Goal: Task Accomplishment & Management: Use online tool/utility

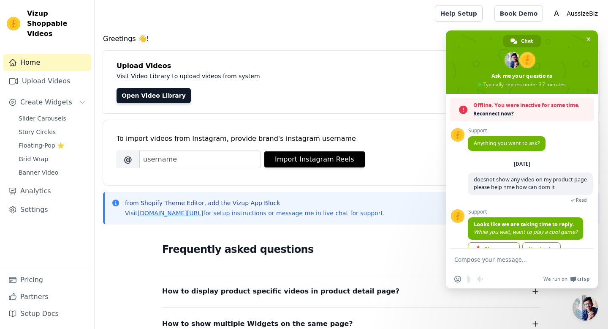
click at [491, 204] on div "[DATE] doesnot show any video on my product page please help nme how can dom it…" at bounding box center [530, 184] width 125 height 49
drag, startPoint x: 492, startPoint y: 205, endPoint x: 457, endPoint y: 236, distance: 46.7
click at [457, 236] on div "Support Anything you want to ask? Thursday, 25 September doesnot show any video…" at bounding box center [522, 171] width 152 height 155
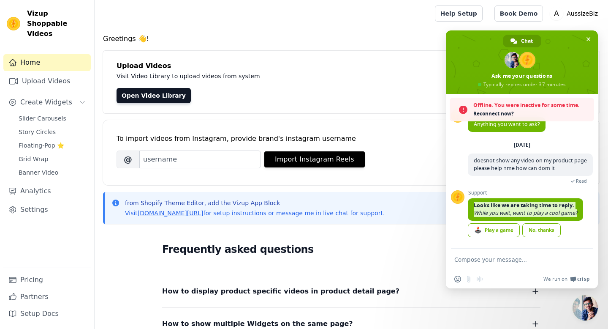
drag, startPoint x: 510, startPoint y: 193, endPoint x: 500, endPoint y: 259, distance: 67.1
click at [500, 259] on div "Offline. You were inactive for some time. Reconnect now? Support Anything you w…" at bounding box center [522, 191] width 152 height 194
click at [455, 232] on div "Support Anything you want to ask? Thursday, 25 September doesnot show any video…" at bounding box center [522, 171] width 152 height 155
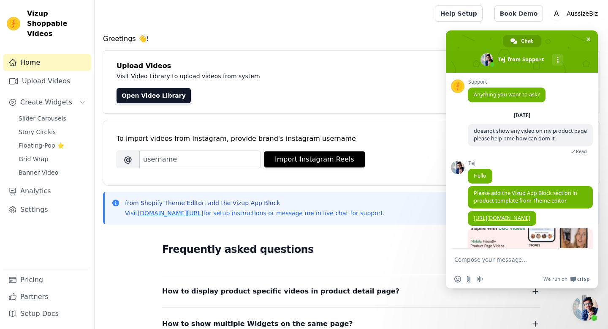
scroll to position [50, 0]
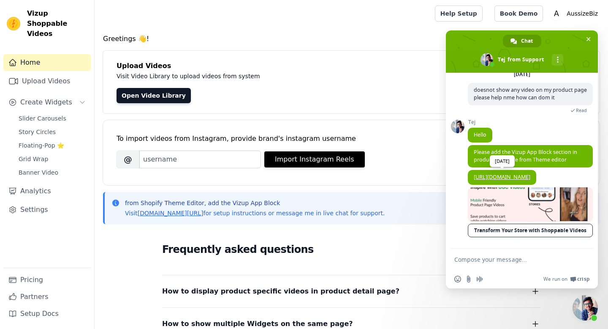
click at [518, 173] on link "https://vizupcommerce.com/docs/setup-in-pdp/" at bounding box center [502, 176] width 57 height 7
click at [45, 114] on span "Slider Carousels" at bounding box center [43, 118] width 48 height 8
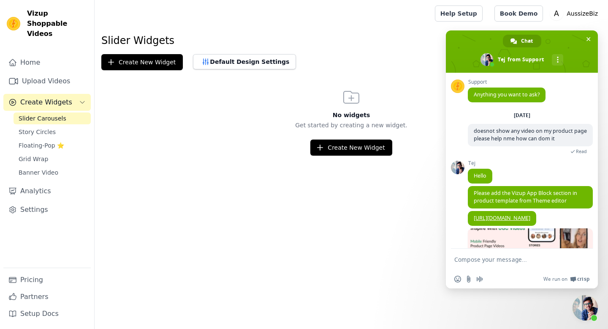
scroll to position [50, 0]
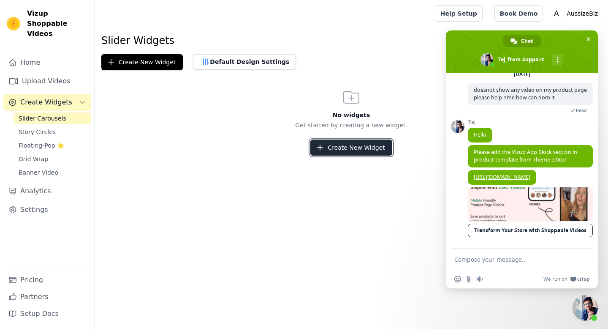
click at [337, 143] on button "Create New Widget" at bounding box center [351, 147] width 82 height 16
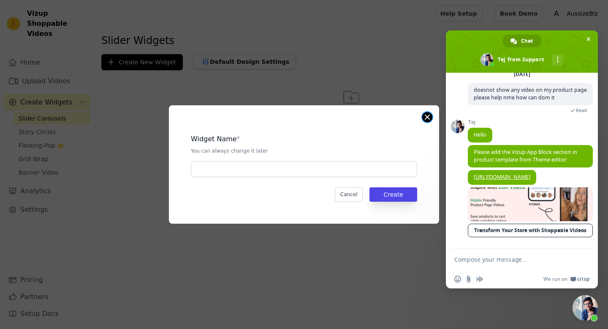
click at [427, 117] on button "Close modal" at bounding box center [427, 117] width 10 height 10
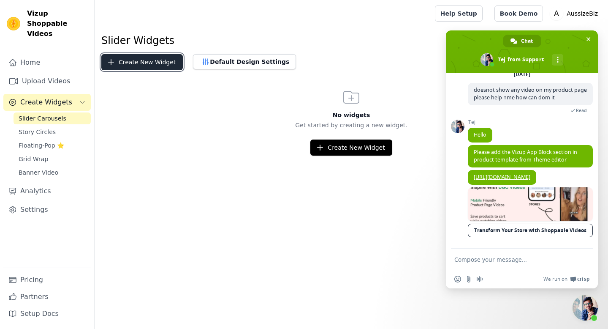
click at [147, 63] on button "Create New Widget" at bounding box center [142, 62] width 82 height 16
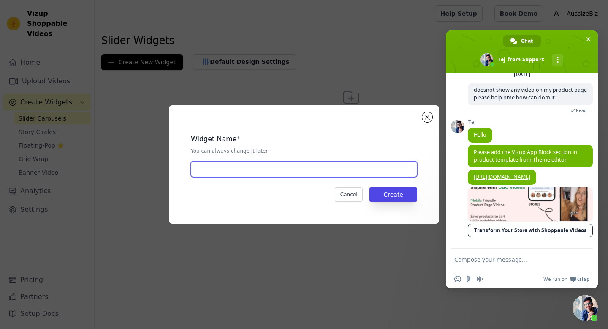
click at [206, 166] on input "text" at bounding box center [304, 169] width 226 height 16
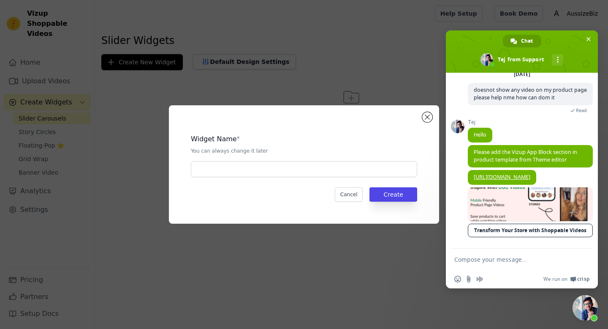
click at [433, 117] on div "Widget Name * You can always change it later Cancel Create" at bounding box center [304, 164] width 270 height 118
click at [422, 117] on div "Widget Name * You can always change it later Cancel Create" at bounding box center [304, 164] width 270 height 118
click at [353, 196] on button "Cancel" at bounding box center [349, 194] width 28 height 14
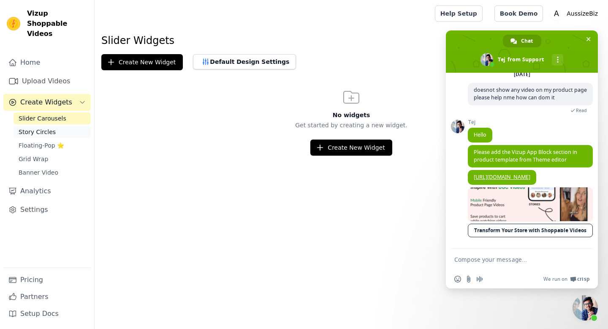
click at [48, 128] on span "Story Circles" at bounding box center [37, 132] width 37 height 8
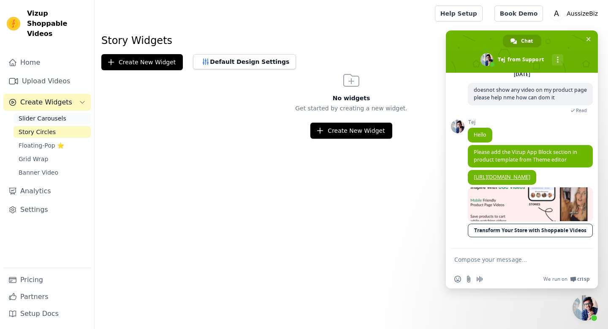
click at [52, 114] on span "Slider Carousels" at bounding box center [43, 118] width 48 height 8
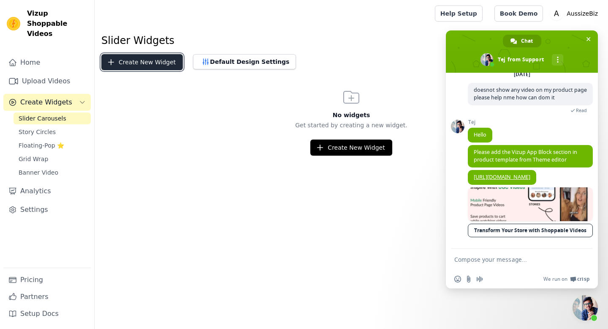
click at [146, 64] on button "Create New Widget" at bounding box center [142, 62] width 82 height 16
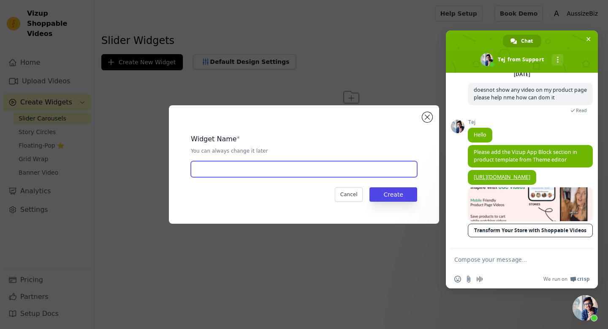
click at [211, 167] on input "text" at bounding box center [304, 169] width 226 height 16
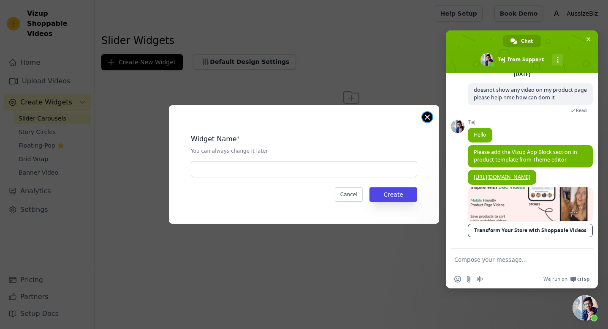
click at [431, 120] on div "Widget Name * You can always change it later Cancel Create" at bounding box center [304, 164] width 270 height 118
click at [344, 194] on button "Cancel" at bounding box center [349, 194] width 28 height 14
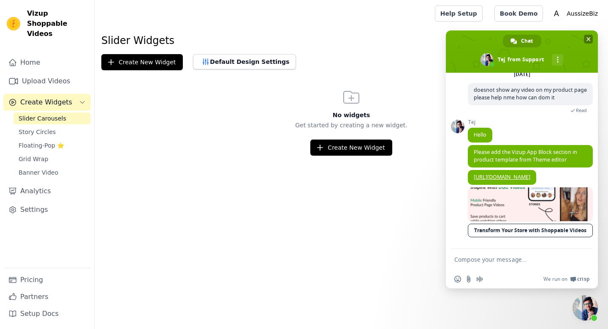
click at [583, 35] on span at bounding box center [522, 51] width 152 height 42
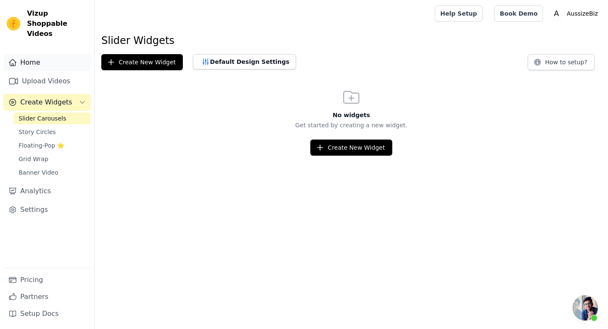
click at [23, 54] on link "Home" at bounding box center [46, 62] width 87 height 17
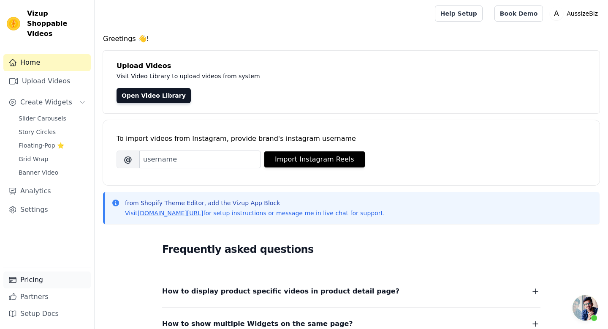
click at [37, 278] on link "Pricing" at bounding box center [46, 279] width 87 height 17
